Goal: Information Seeking & Learning: Find specific fact

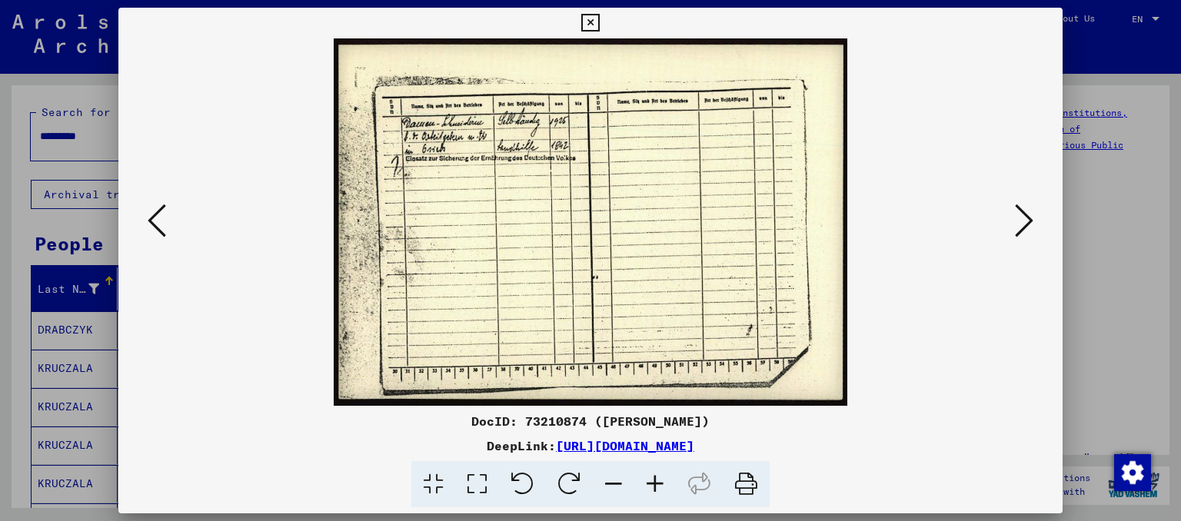
scroll to position [399, 0]
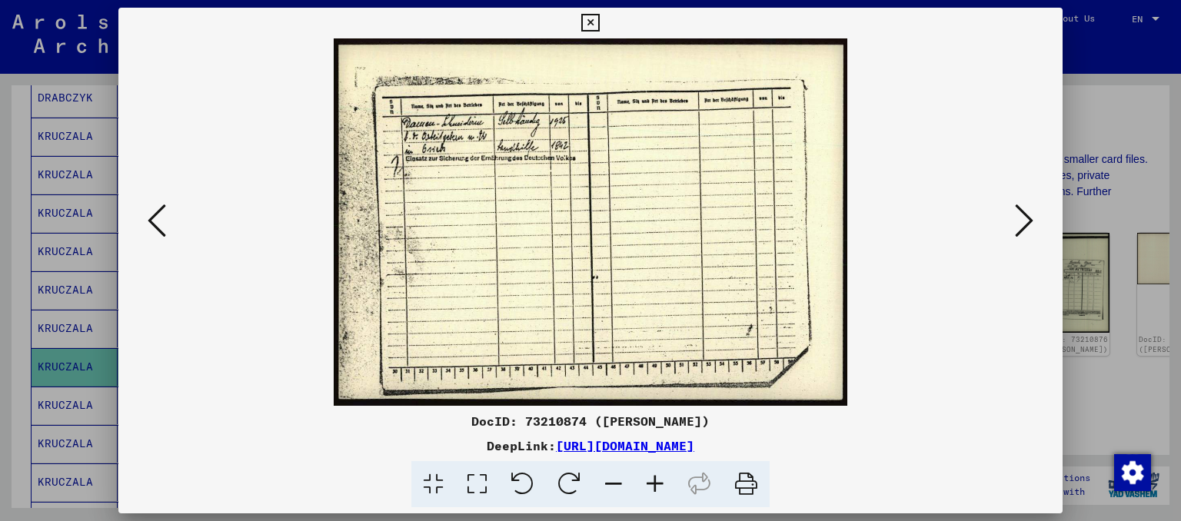
click at [650, 488] on icon at bounding box center [656, 484] width 42 height 47
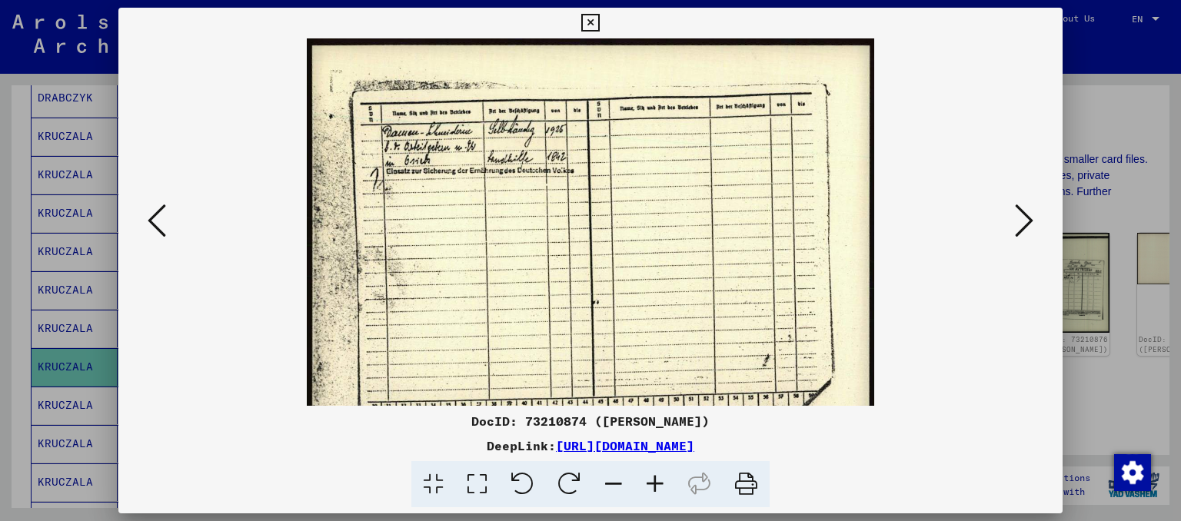
click at [650, 488] on icon at bounding box center [656, 484] width 42 height 47
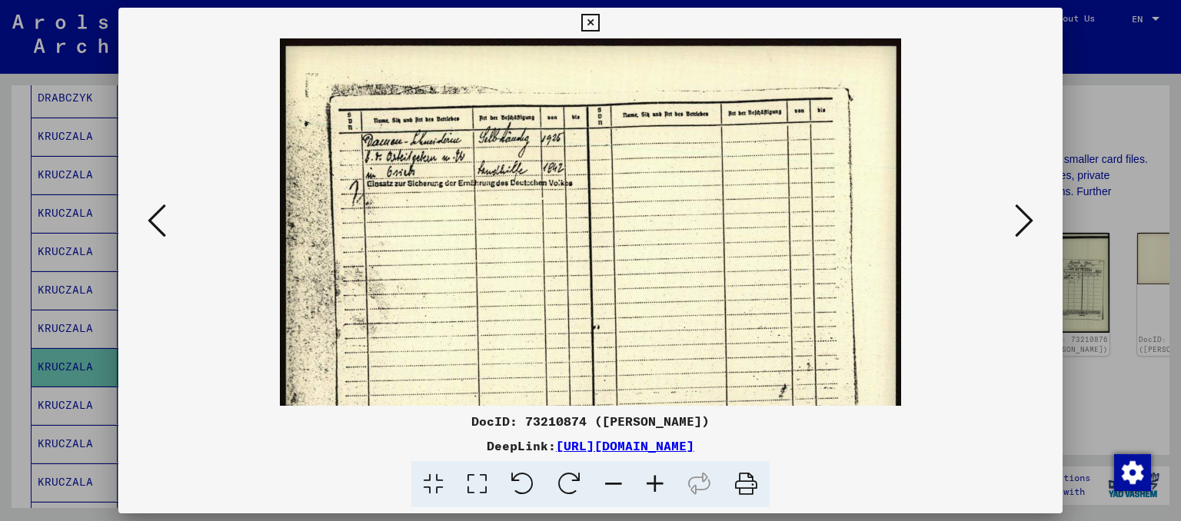
click at [650, 488] on icon at bounding box center [656, 484] width 42 height 47
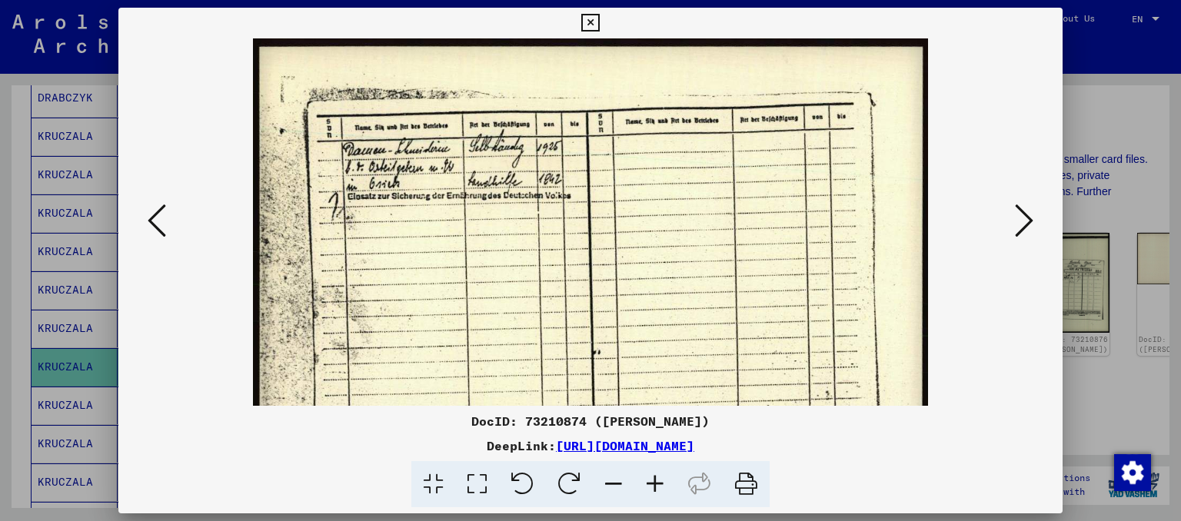
click at [650, 488] on icon at bounding box center [656, 484] width 42 height 47
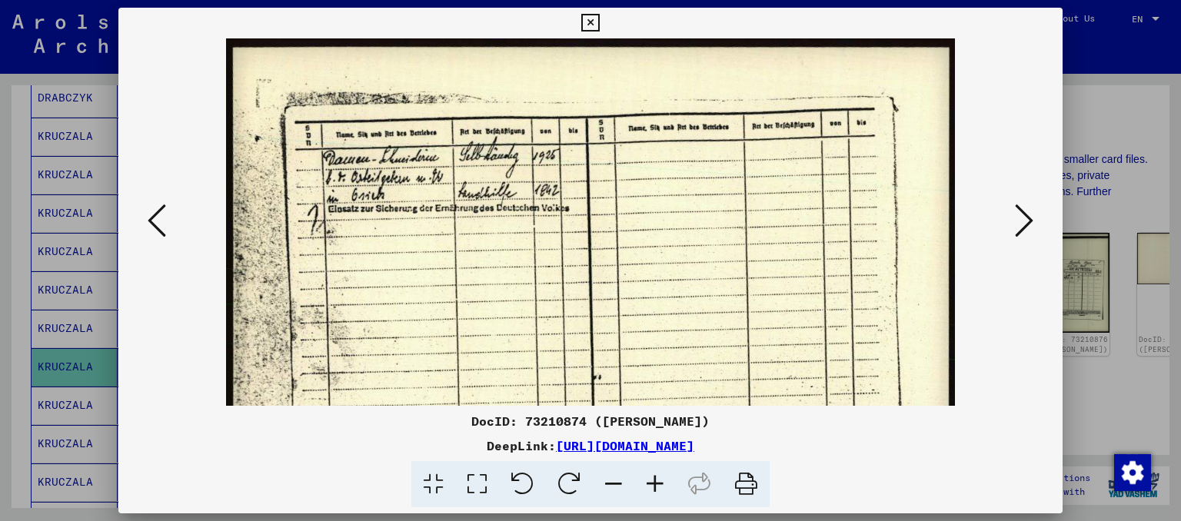
click at [650, 488] on icon at bounding box center [656, 484] width 42 height 47
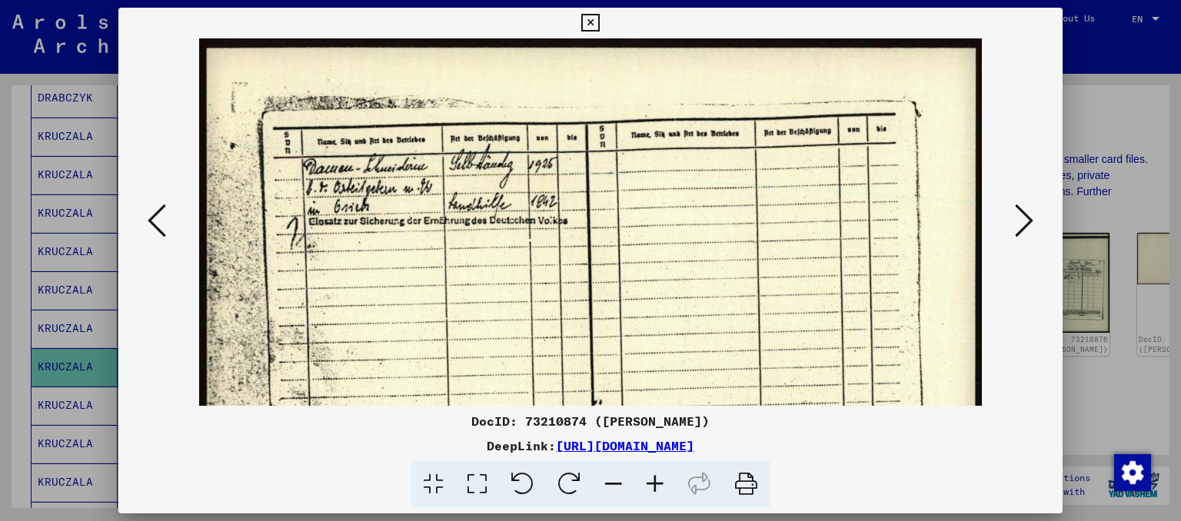
click at [650, 488] on icon at bounding box center [656, 484] width 42 height 47
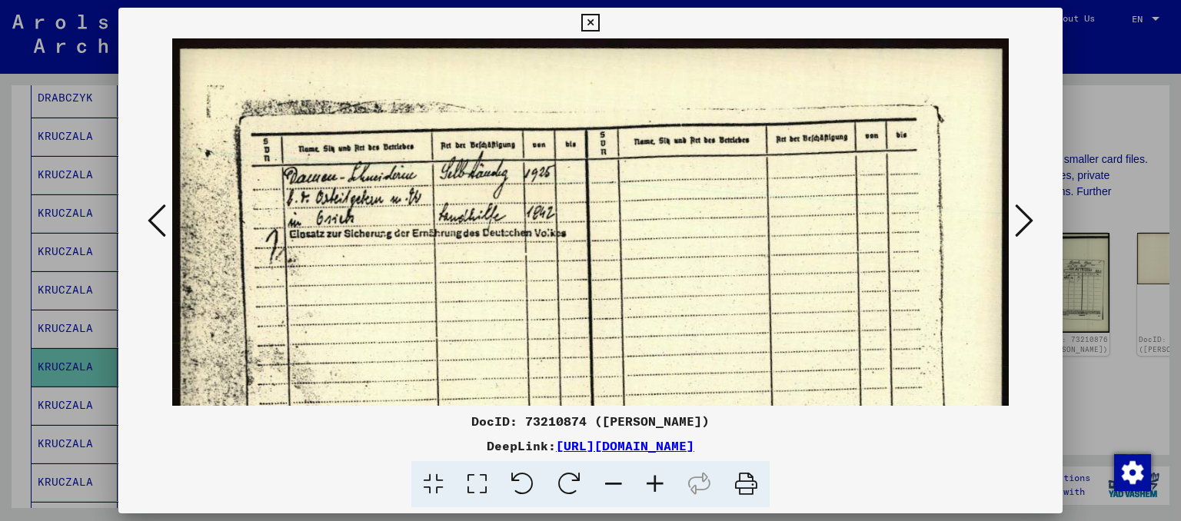
click at [650, 488] on icon at bounding box center [656, 484] width 42 height 47
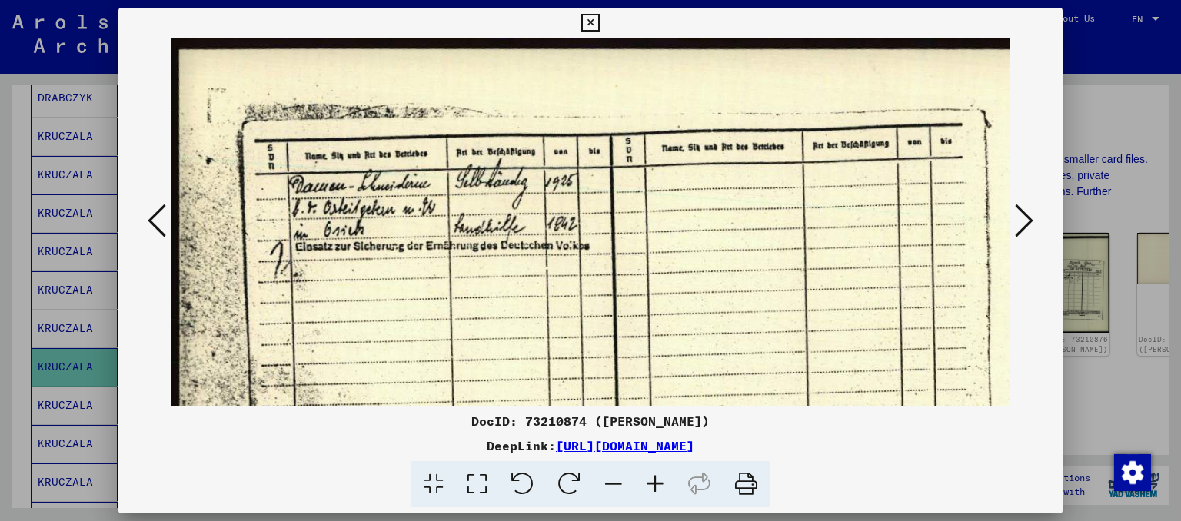
click at [650, 488] on icon at bounding box center [656, 484] width 42 height 47
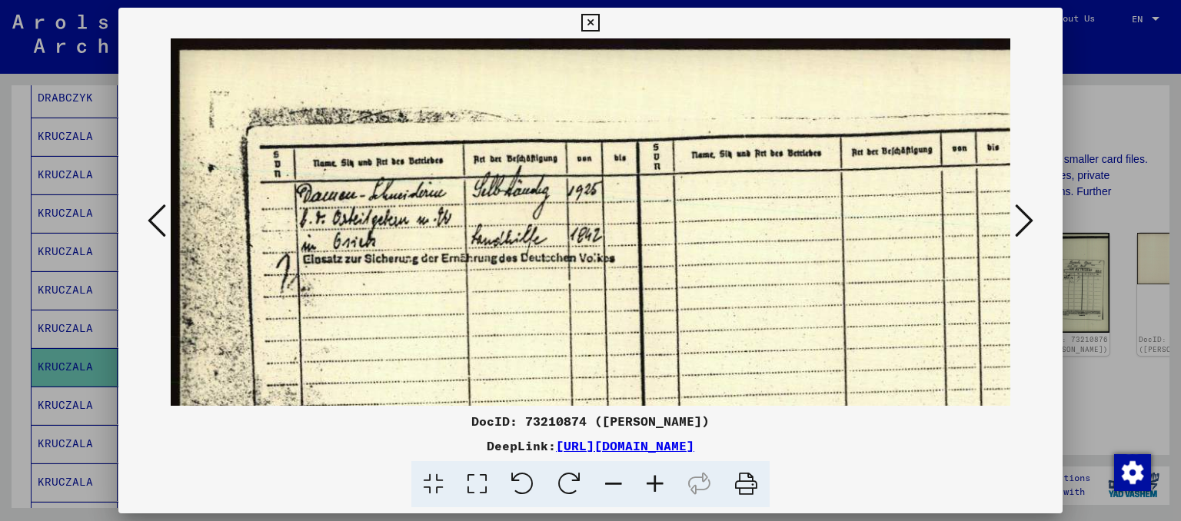
click at [650, 488] on icon at bounding box center [656, 484] width 42 height 47
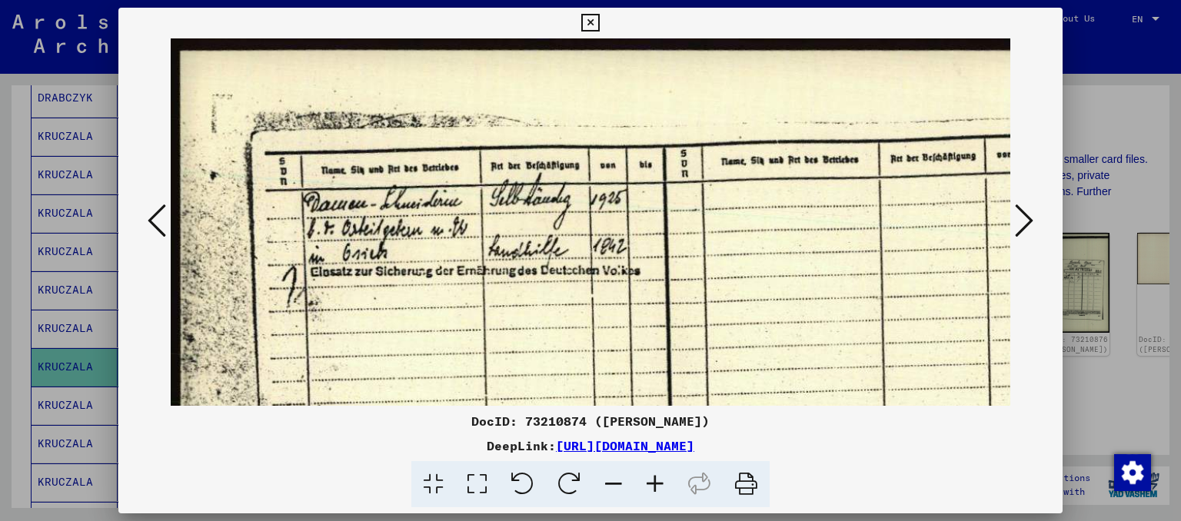
click at [650, 488] on icon at bounding box center [656, 484] width 42 height 47
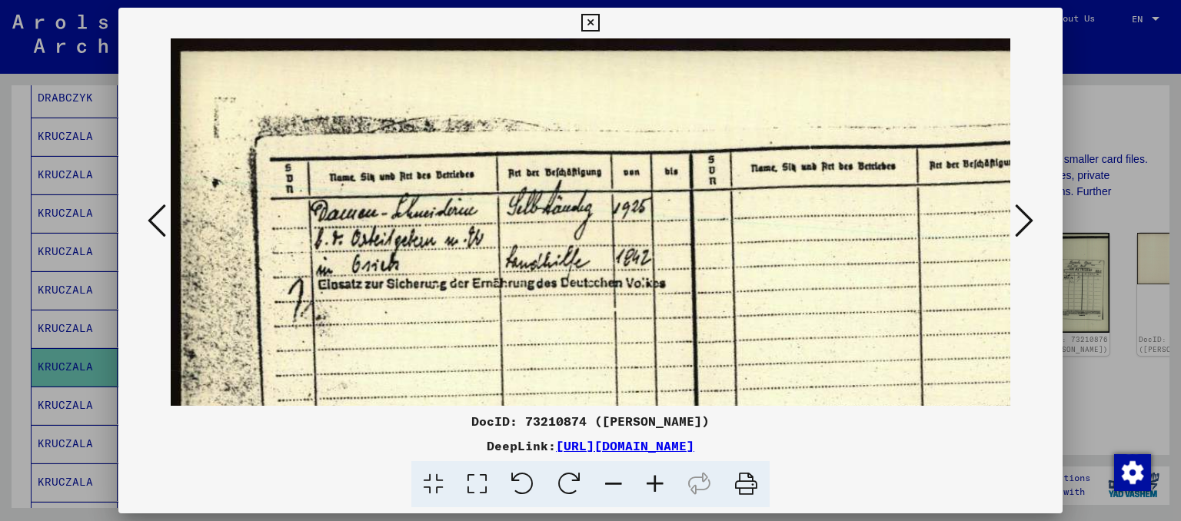
click at [650, 488] on icon at bounding box center [656, 484] width 42 height 47
